Goal: Information Seeking & Learning: Learn about a topic

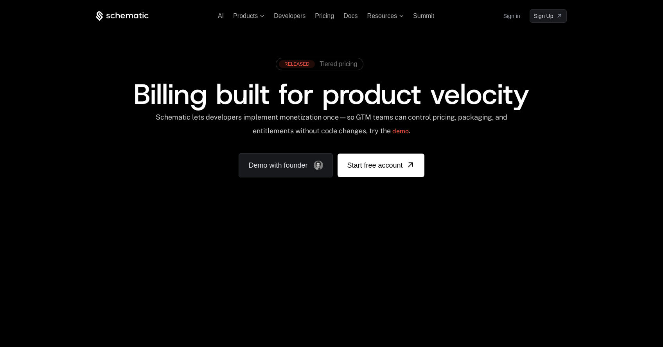
click at [298, 244] on div "Your browser does not support the video tag." at bounding box center [331, 230] width 508 height 329
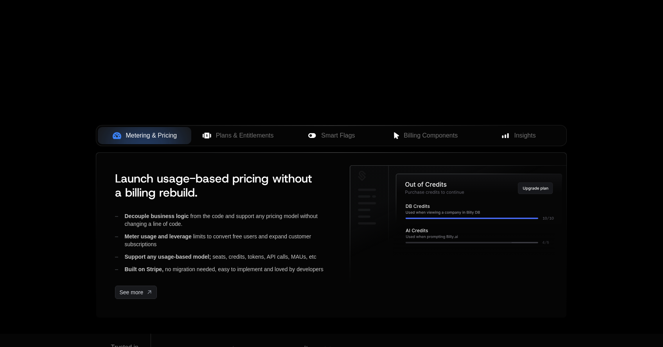
scroll to position [230, 0]
click at [246, 137] on span "Plans & Entitlements" at bounding box center [245, 135] width 58 height 9
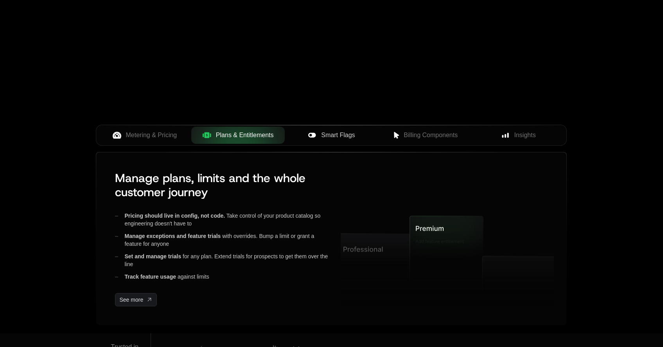
click at [336, 132] on span "Smart Flags" at bounding box center [338, 135] width 34 height 9
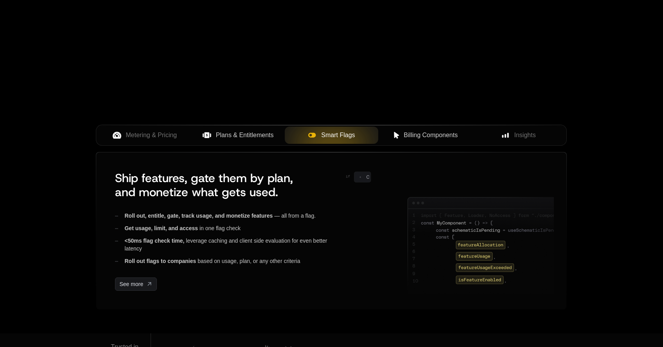
click at [409, 137] on span "Billing Components" at bounding box center [431, 135] width 54 height 9
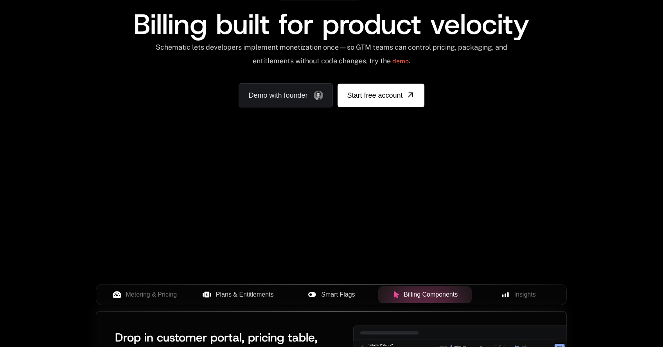
scroll to position [0, 0]
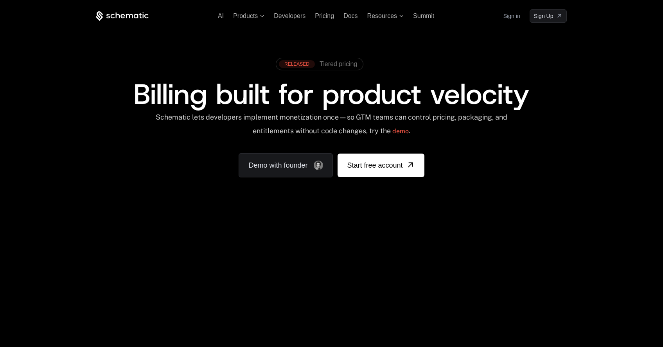
click at [595, 179] on div "AI Products Developers Pricing Docs Resources Summit Sign in Sign Up RELEASED T…" at bounding box center [331, 117] width 663 height 234
click at [347, 63] on span "Tiered pricing" at bounding box center [338, 64] width 38 height 7
